Goal: Communication & Community: Answer question/provide support

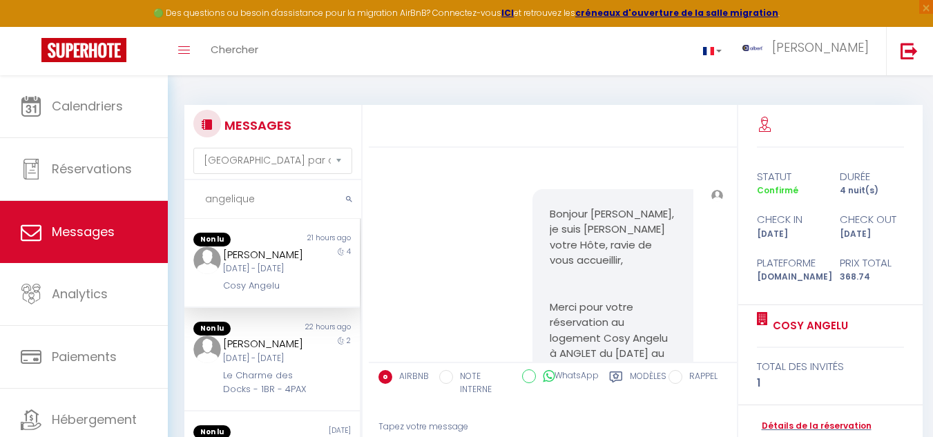
select select "message"
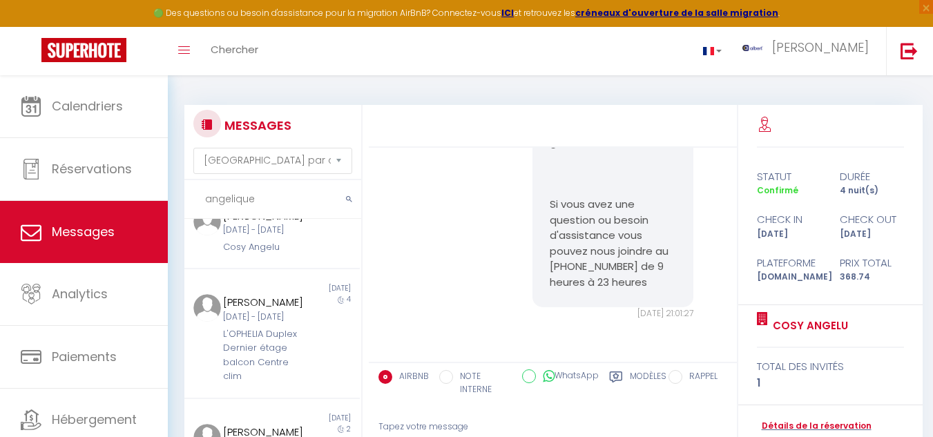
click at [268, 195] on input "angelique" at bounding box center [272, 199] width 177 height 39
type input "a"
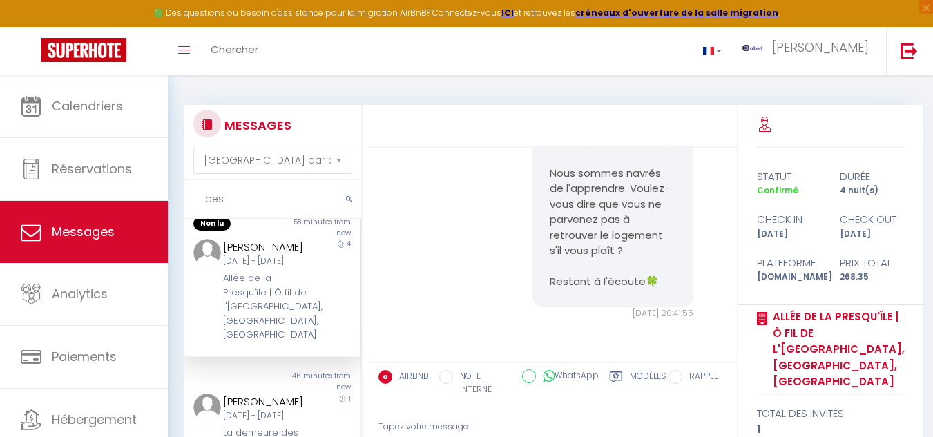
scroll to position [0, 0]
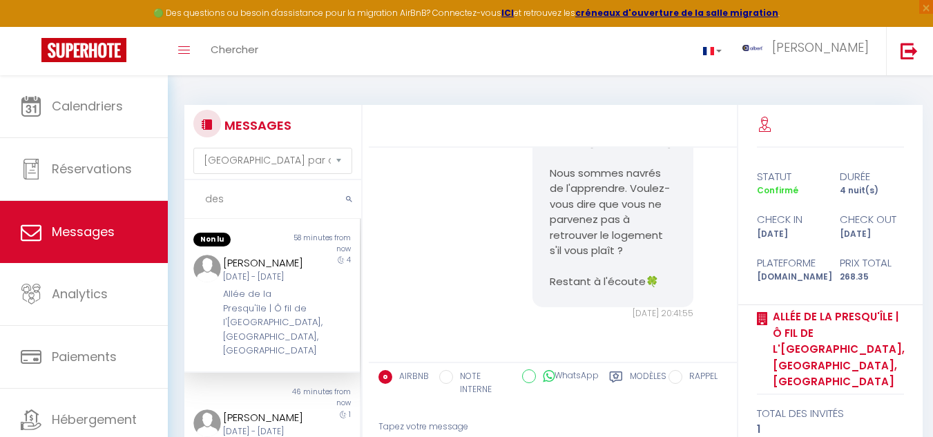
click at [292, 284] on div "[DATE] Sep - [PERSON_NAME] [DATE]" at bounding box center [265, 277] width 84 height 13
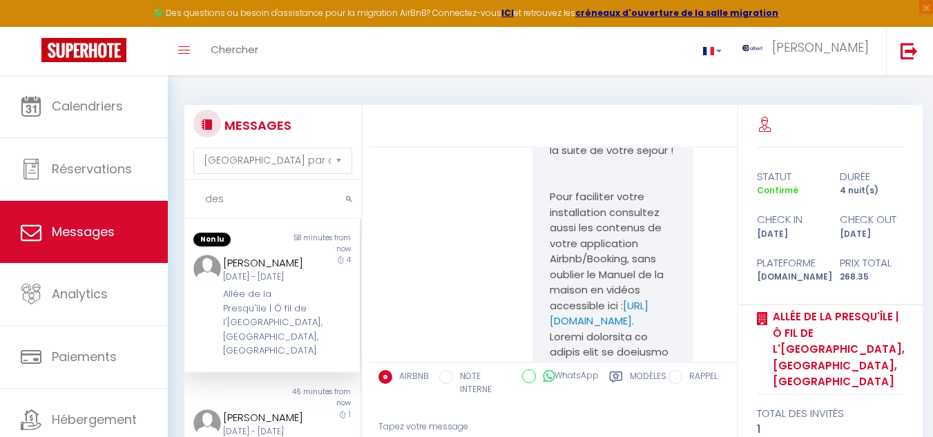
scroll to position [6031, 0]
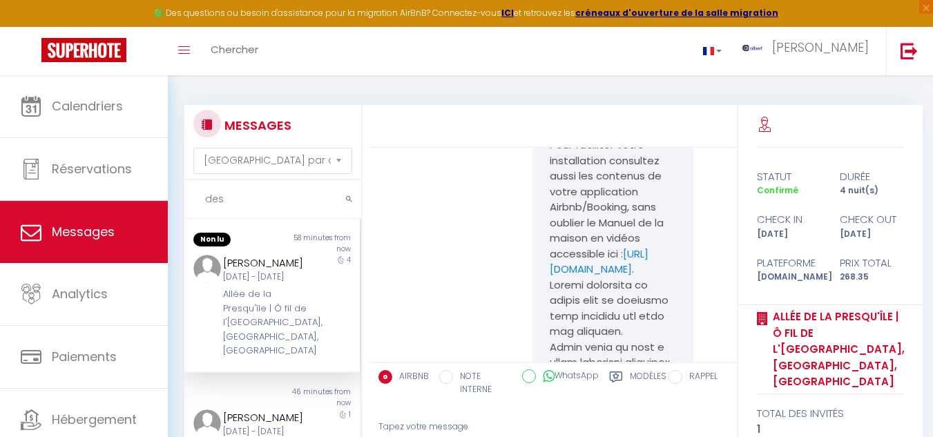
drag, startPoint x: 543, startPoint y: 208, endPoint x: 558, endPoint y: 289, distance: 81.4
click at [558, 289] on div "PROCÉDURE D'ARRIVÉE - CHECK-IN Bonjour Tony, Votre réservation dans notre établ…" at bounding box center [612, 215] width 161 height 1992
drag, startPoint x: 558, startPoint y: 289, endPoint x: 494, endPoint y: 257, distance: 71.6
click at [489, 257] on div "PROCÉDURE D'ARRIVÉE - CHECK-IN Bonjour Tony, Votre réservation dans notre établ…" at bounding box center [553, 222] width 358 height 2060
drag, startPoint x: 542, startPoint y: 203, endPoint x: 556, endPoint y: 288, distance: 86.1
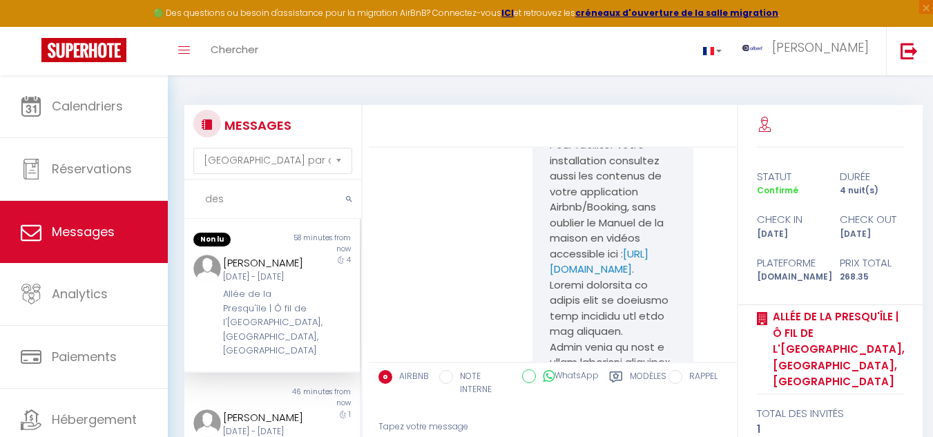
click at [556, 288] on div "PROCÉDURE D'ARRIVÉE - CHECK-IN Bonjour Tony, Votre réservation dans notre établ…" at bounding box center [612, 215] width 161 height 1992
copy link "https://albertsav.com/guide/64275-66c4ac94562c6-1724165268-66c4ac94562c9/6687822"
click at [280, 206] on input "des" at bounding box center [272, 199] width 177 height 39
type input "d"
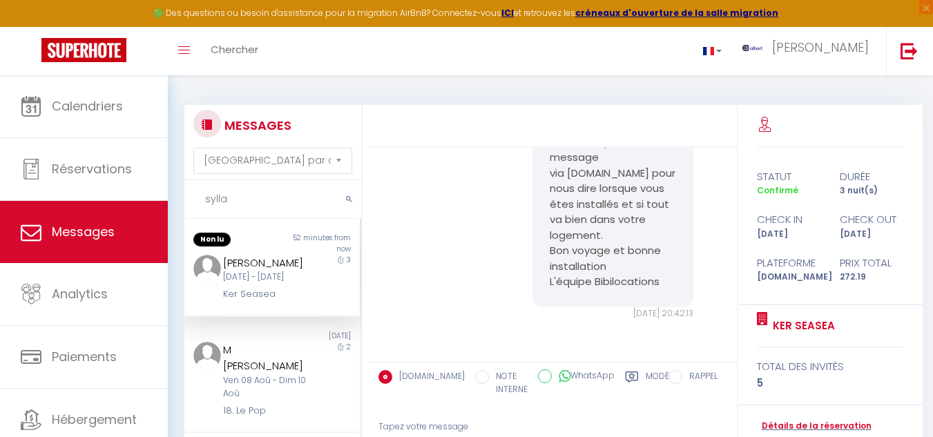
scroll to position [4615, 0]
click at [318, 302] on div "3" at bounding box center [338, 278] width 44 height 47
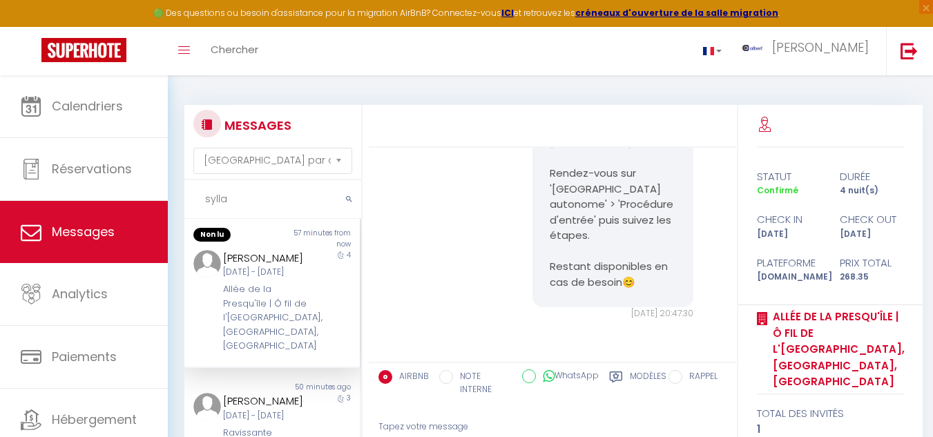
scroll to position [0, 0]
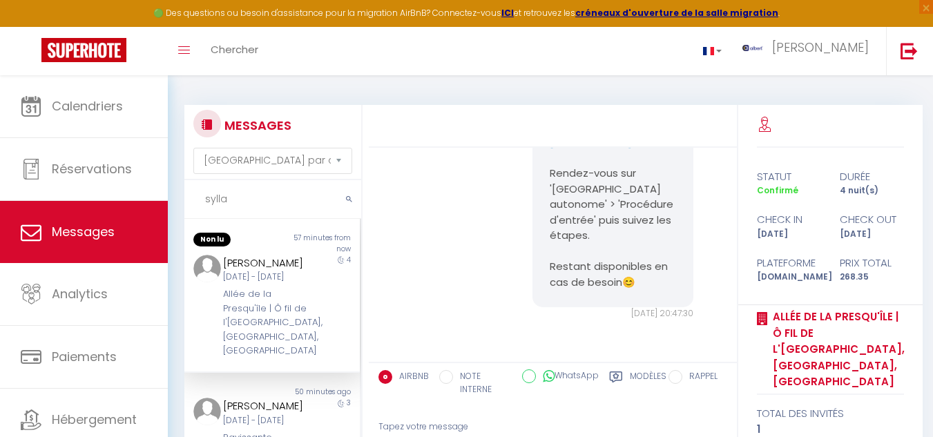
click at [248, 200] on input "sylla" at bounding box center [272, 199] width 177 height 39
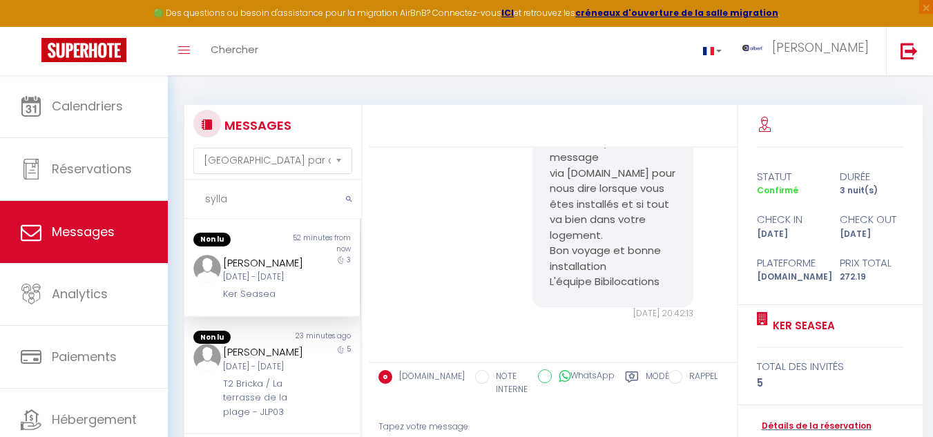
click at [368, 300] on div "MESSAGES Trier par date de réservation Trier par date de message sylla Non lu 5…" at bounding box center [550, 326] width 750 height 442
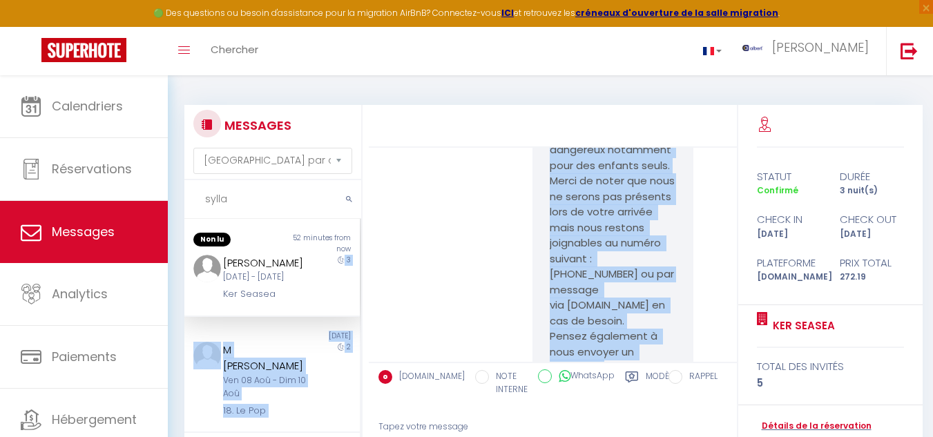
scroll to position [4004, 0]
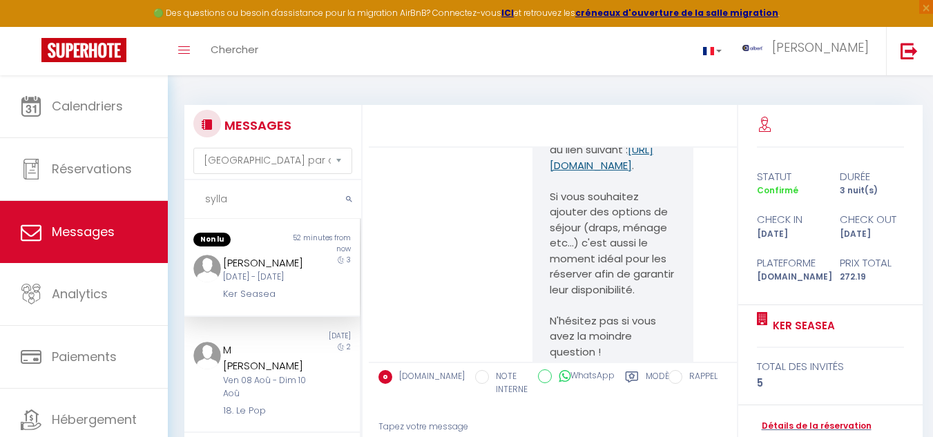
scroll to position [2543, 0]
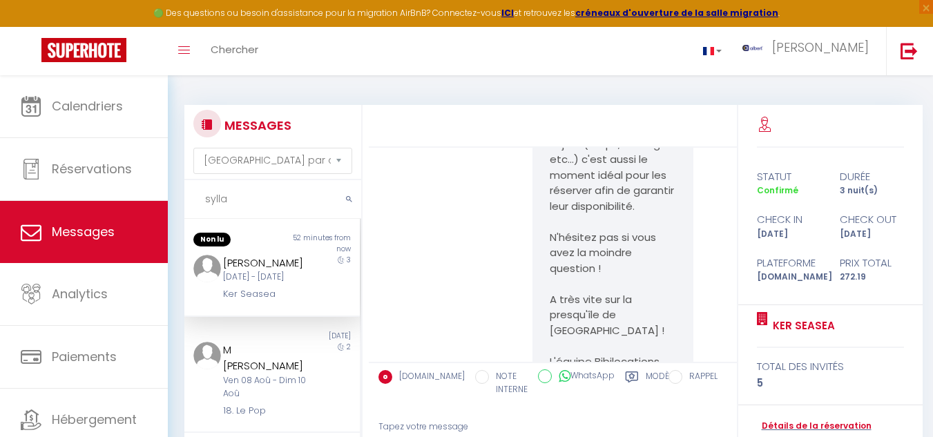
drag, startPoint x: 539, startPoint y: 233, endPoint x: 656, endPoint y: 249, distance: 118.3
click at [656, 249] on div "Bonjour Karamoko Sylla Ceci est un message de l'agence Bibilocations au sujet d…" at bounding box center [612, 43] width 161 height 687
drag, startPoint x: 656, startPoint y: 249, endPoint x: 516, endPoint y: 227, distance: 141.8
click at [516, 227] on div "Bonjour Karamoko Sylla Ceci est un message de l'agence Bibilocations au sujet d…" at bounding box center [553, 49] width 358 height 755
click at [455, 239] on div "Bonjour Karamoko Sylla Ceci est un message de l'agence Bibilocations au sujet d…" at bounding box center [553, 49] width 358 height 755
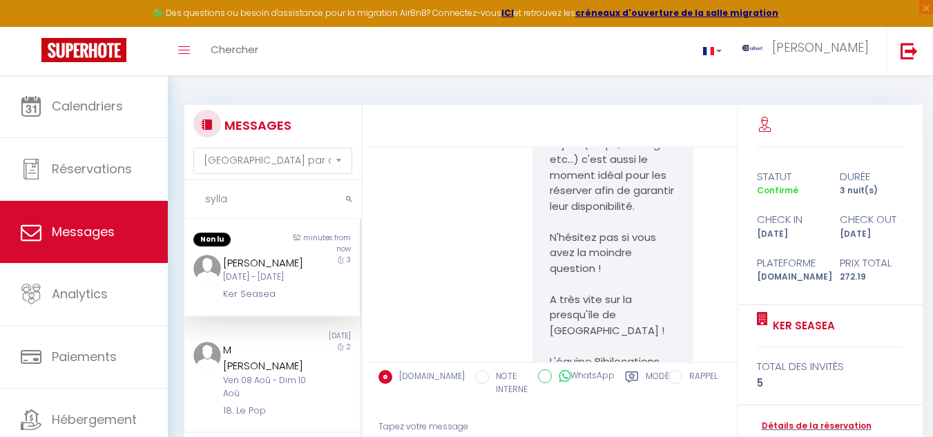
drag, startPoint x: 544, startPoint y: 233, endPoint x: 656, endPoint y: 253, distance: 113.6
click at [656, 253] on div "Bonjour Karamoko Sylla Ceci est un message de l'agence Bibilocations au sujet d…" at bounding box center [612, 43] width 161 height 687
copy link "https://superhote.com/applink/p/unStWZUL"
click at [445, 221] on div "Bonjour Karamoko Sylla Ceci est un message de l'agence Bibilocations au sujet d…" at bounding box center [553, 49] width 358 height 755
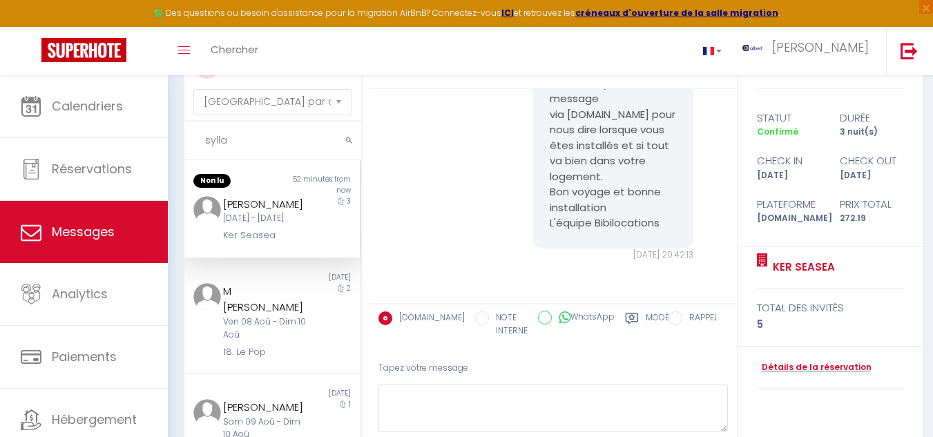
scroll to position [0, 0]
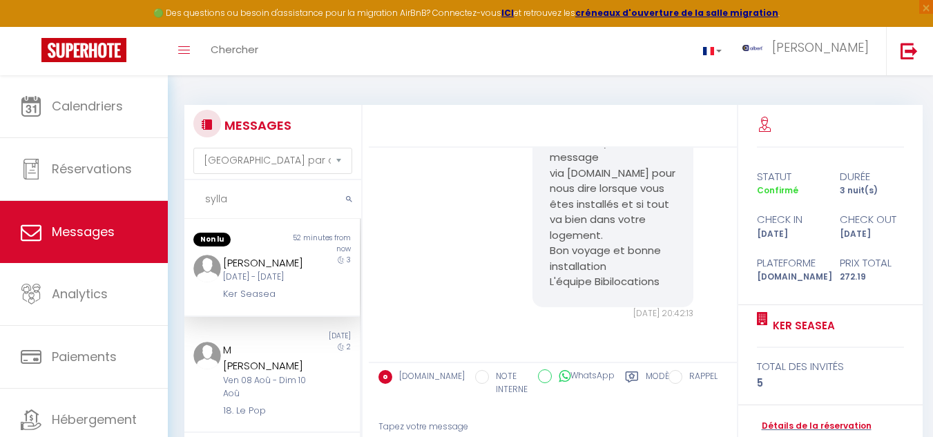
click at [251, 191] on input "sylla" at bounding box center [272, 199] width 177 height 39
type input "s"
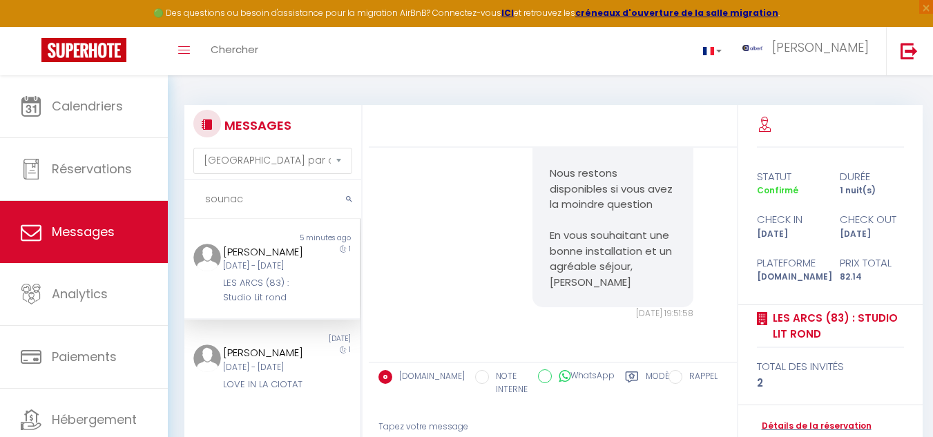
type input "sounac"
click at [316, 304] on div "1" at bounding box center [338, 274] width 44 height 61
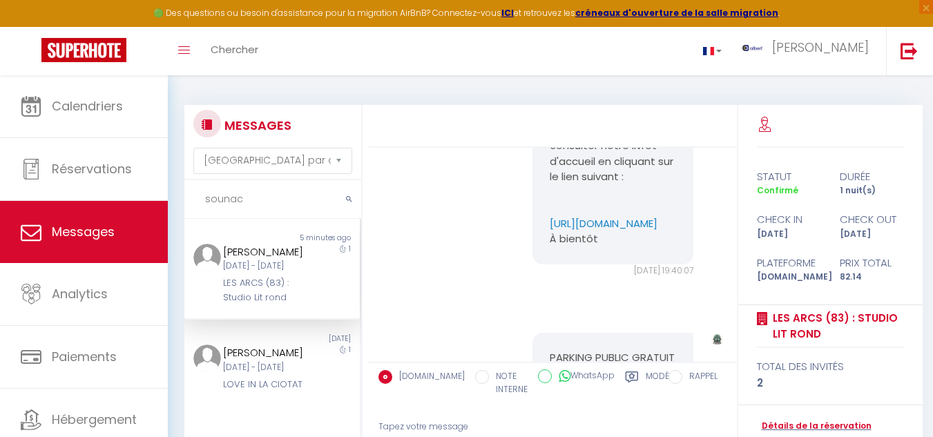
scroll to position [147, 0]
drag, startPoint x: 543, startPoint y: 217, endPoint x: 602, endPoint y: 270, distance: 79.7
click at [602, 263] on div "Pascal Vous venez de réserver dans notre établissement Je vous invite à consult…" at bounding box center [612, 152] width 161 height 221
copy link "https://www.canva.com/design/DAE7410ZX_k/kGzdvdPswQsgsGyPjN8F8A/edit"
click at [512, 247] on div "Pascal Vous venez de réserver dans notre établissement Je vous invite à consult…" at bounding box center [553, 158] width 358 height 289
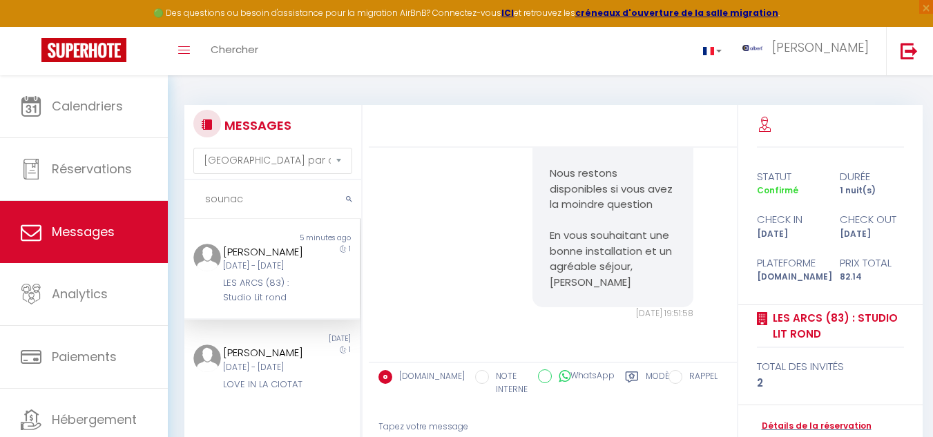
scroll to position [2356, 0]
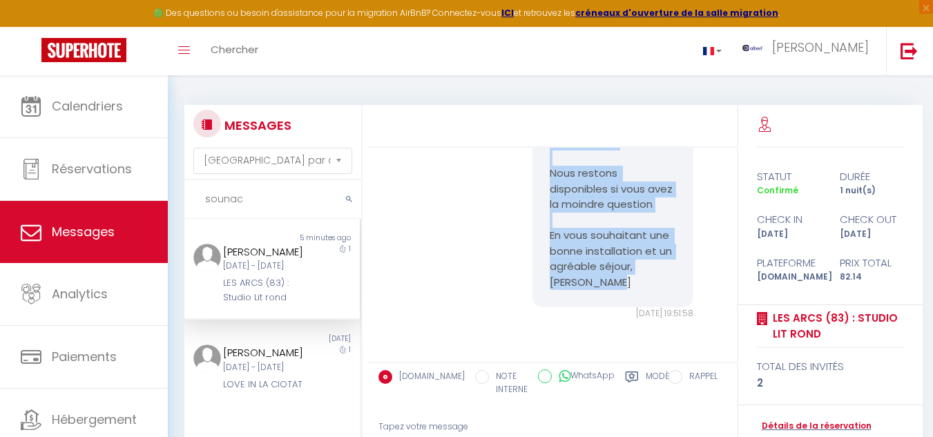
drag, startPoint x: 541, startPoint y: 161, endPoint x: 646, endPoint y: 293, distance: 168.1
click at [646, 293] on div "Bonjour Pascal L'arrivée se fait de manière totalement autonome à l'aide de not…" at bounding box center [612, 33] width 161 height 547
copy p "Bonjour Pascal L'arrivée se fait de manière totalement autonome à l'aide de not…"
drag, startPoint x: 221, startPoint y: 243, endPoint x: 298, endPoint y: 242, distance: 77.3
click at [298, 242] on div "Non lu 5 minutes ago Pascal Sounac Mar 09 Sep - Mer 10 Sep LES ARCS (83) : Stud…" at bounding box center [271, 269] width 175 height 72
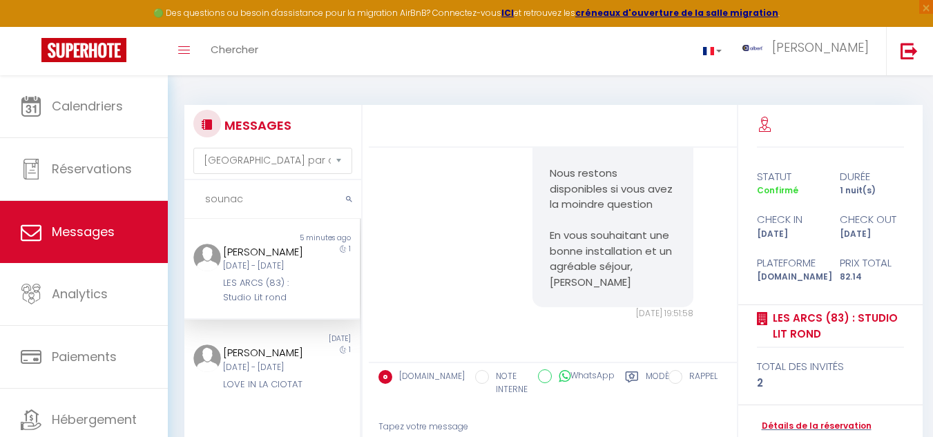
click at [256, 237] on div "Non lu" at bounding box center [228, 238] width 88 height 11
drag, startPoint x: 217, startPoint y: 249, endPoint x: 298, endPoint y: 252, distance: 80.2
click at [298, 252] on div "Pascal Sounac Mar 09 Sep - Mer 10 Sep LES ARCS (83) : Studio Lit rond" at bounding box center [264, 274] width 102 height 61
copy div "Pascal Sounac"
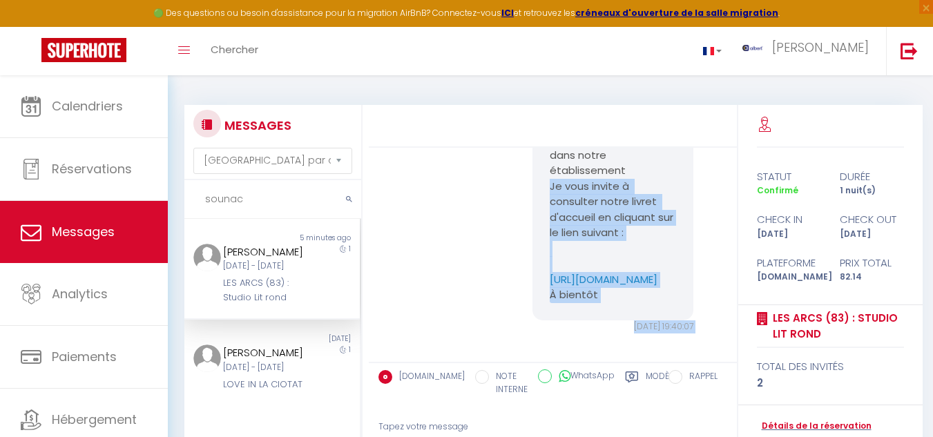
scroll to position [188, 0]
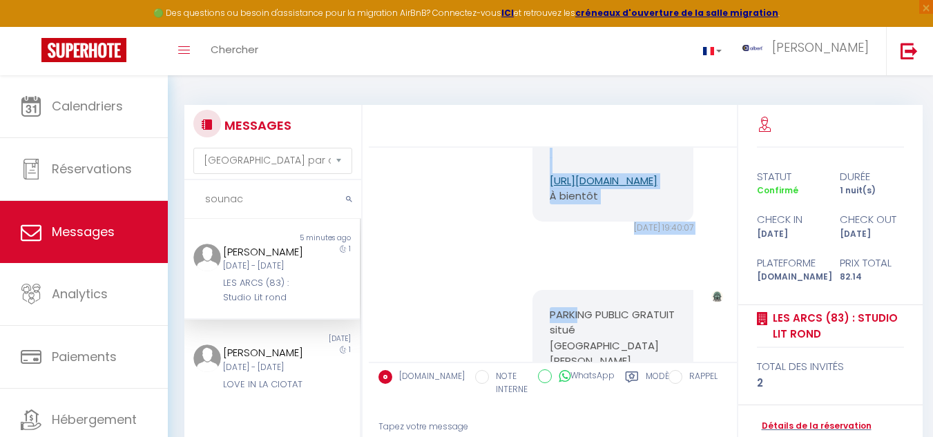
drag, startPoint x: 545, startPoint y: 275, endPoint x: 573, endPoint y: 231, distance: 52.7
click at [619, 204] on pre "Pascal Vous venez de réserver dans notre établissement Je vous invite à consult…" at bounding box center [613, 111] width 126 height 186
copy pre "Je vous invite à consulter notre livret d'accueil en cliquant sur le lien suiva…"
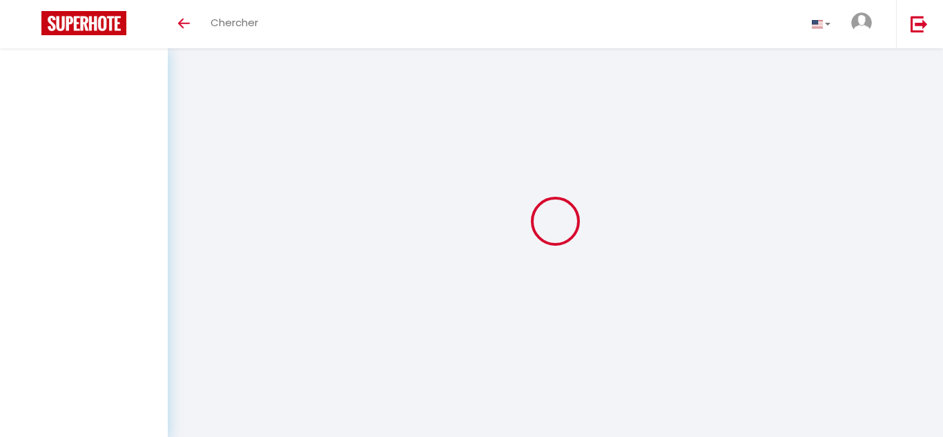
select select "all"
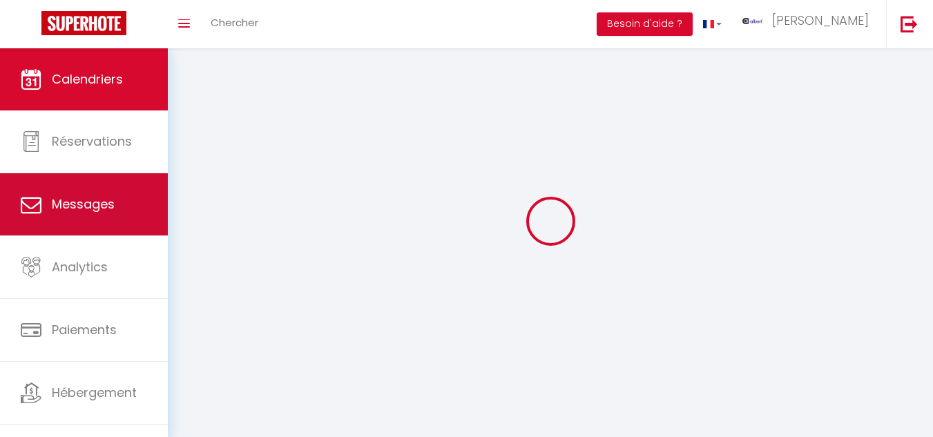
click at [97, 211] on span "Messages" at bounding box center [83, 203] width 63 height 17
